Goal: Task Accomplishment & Management: Manage account settings

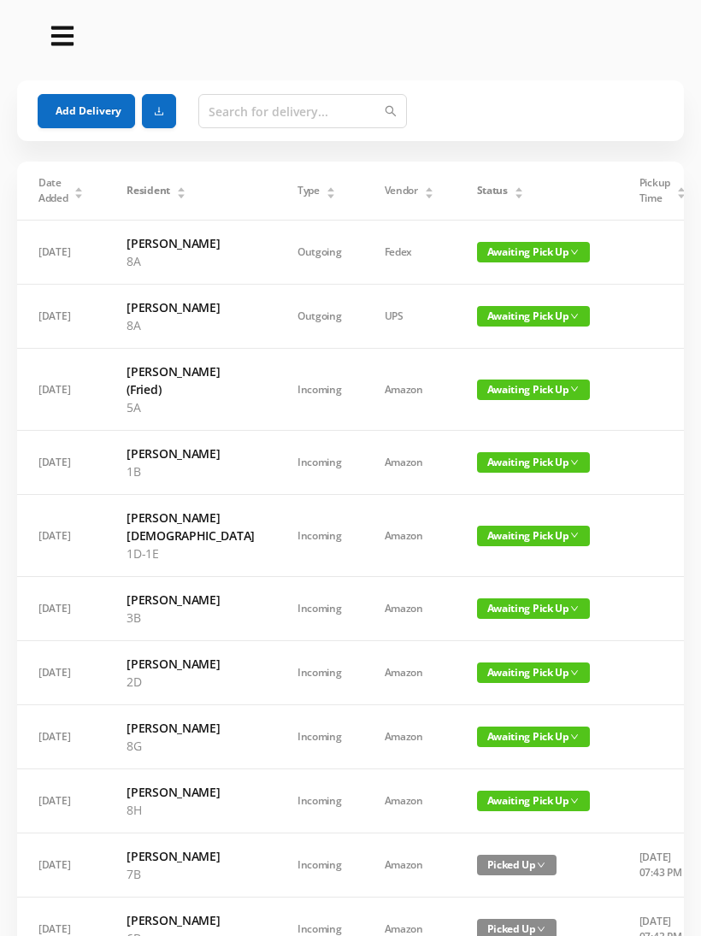
click at [477, 473] on span "Awaiting Pick Up" at bounding box center [533, 462] width 113 height 21
click at [458, 580] on link "Picked Up" at bounding box center [474, 585] width 111 height 27
click at [477, 546] on span "Awaiting Pick Up" at bounding box center [533, 536] width 113 height 21
click at [465, 673] on link "Picked Up" at bounding box center [474, 667] width 111 height 27
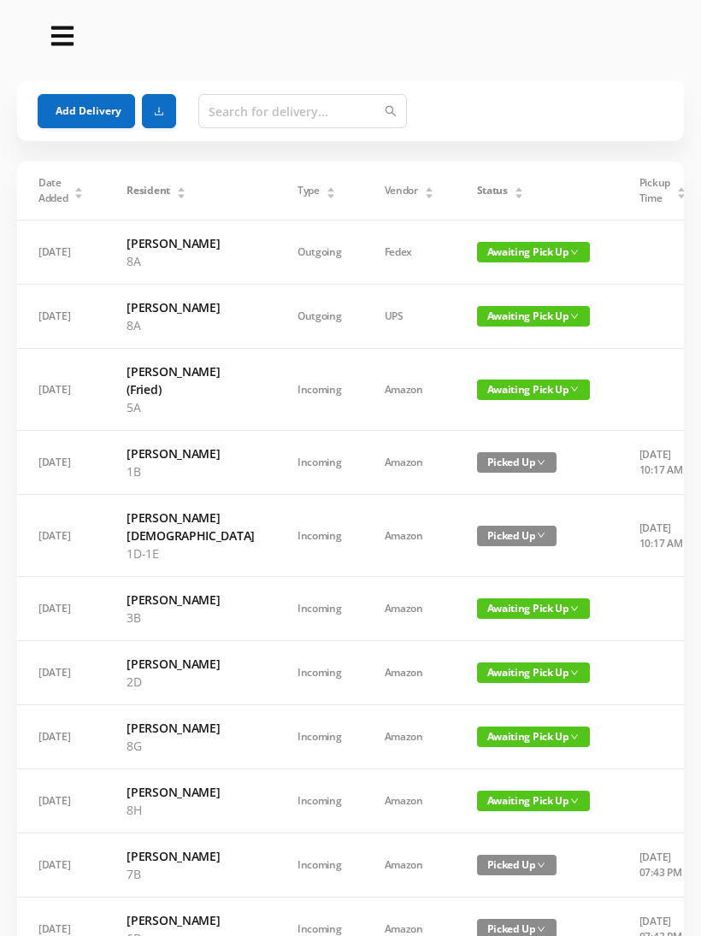
click at [477, 198] on div "Status" at bounding box center [500, 190] width 47 height 15
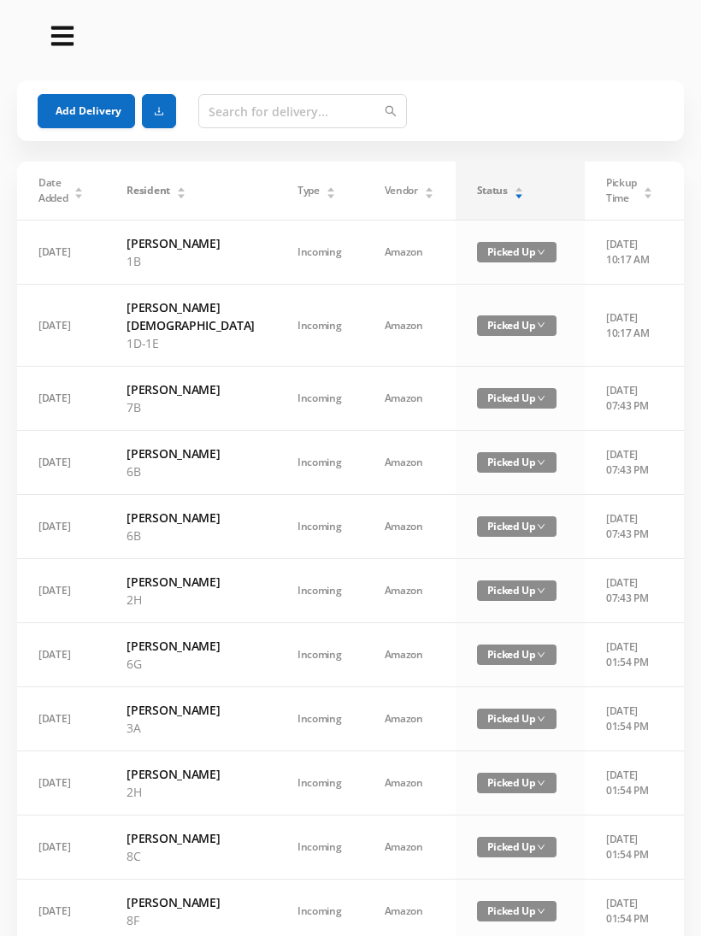
click at [499, 198] on div "Status" at bounding box center [500, 190] width 47 height 15
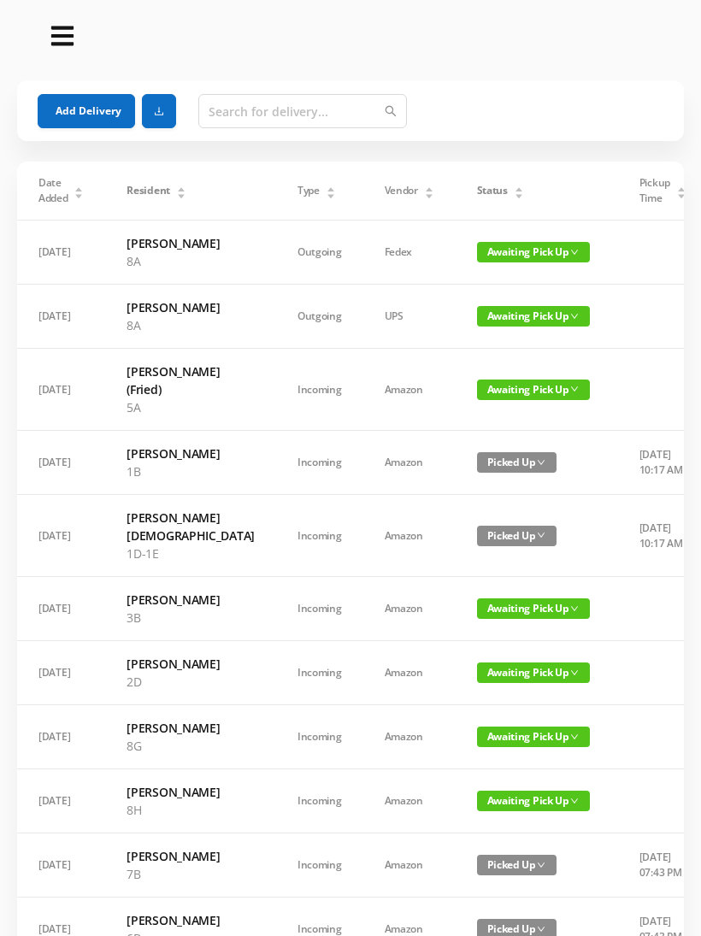
click at [477, 194] on span "Status" at bounding box center [492, 190] width 31 height 15
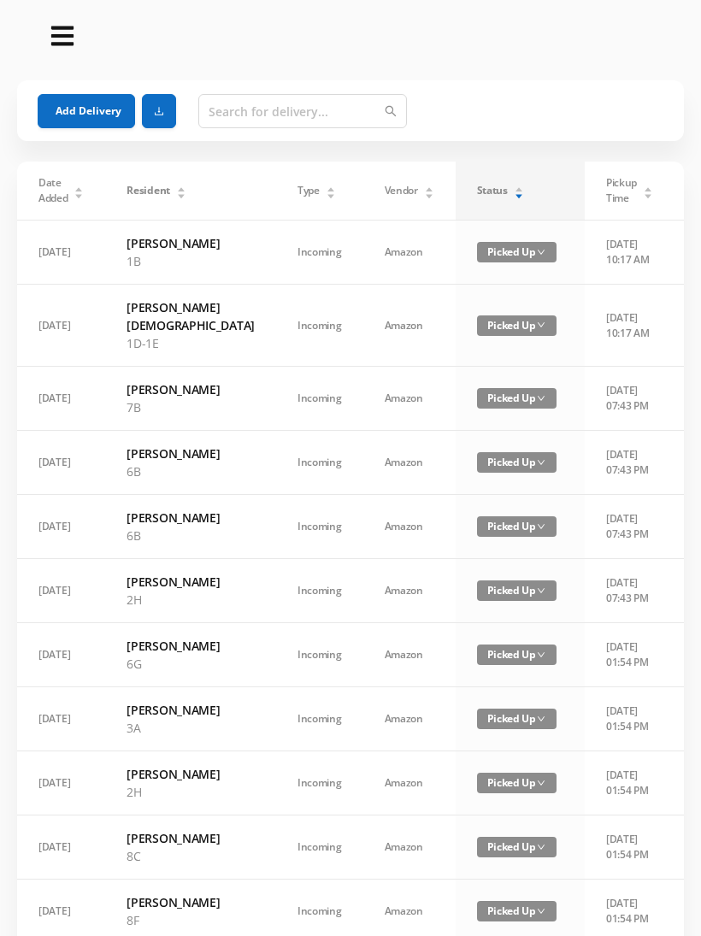
click at [477, 198] on span "Status" at bounding box center [492, 190] width 31 height 15
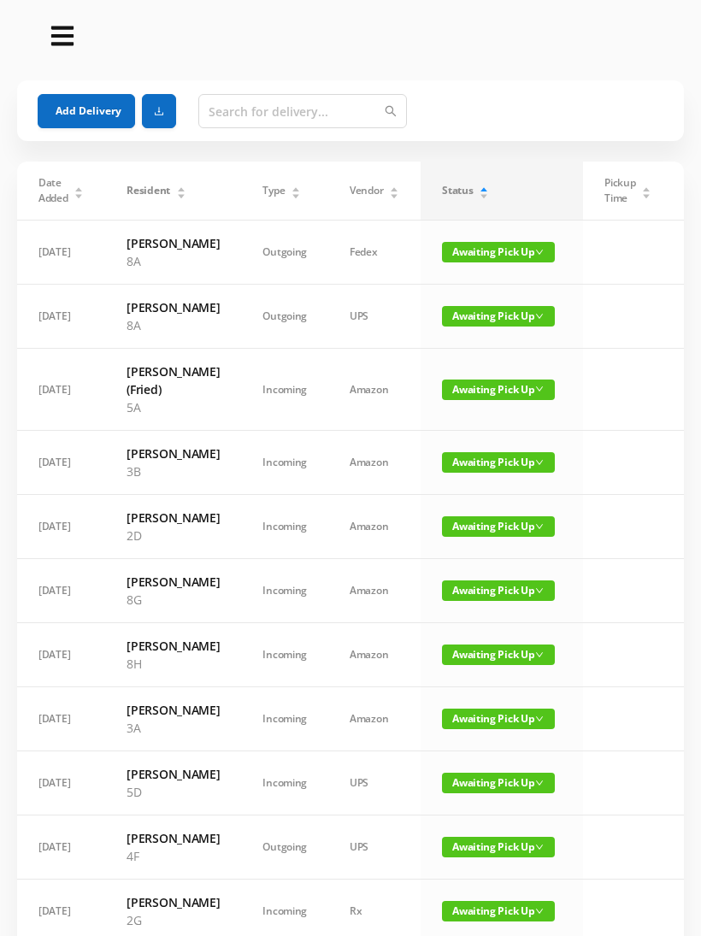
click at [1, 469] on section "Add Delivery Date Added Resident Type Vendor Status Pickup Time Received By Pac…" at bounding box center [350, 824] width 701 height 1649
